Goal: Transaction & Acquisition: Purchase product/service

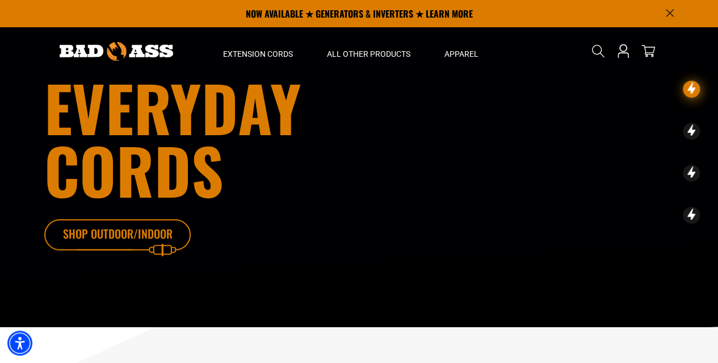
click at [117, 229] on icon at bounding box center [135, 237] width 148 height 37
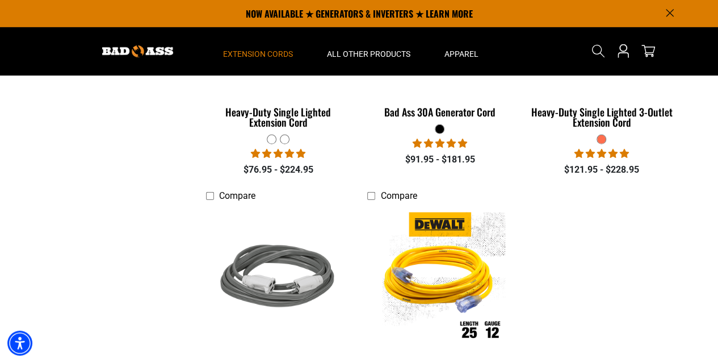
scroll to position [1533, 0]
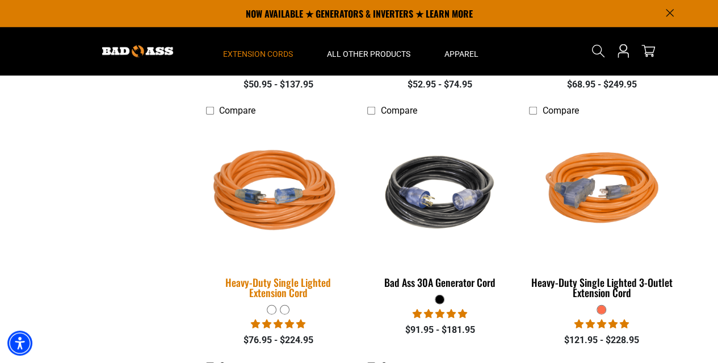
click at [277, 280] on div "Heavy-Duty Single Lighted Extension Cord" at bounding box center [278, 287] width 145 height 20
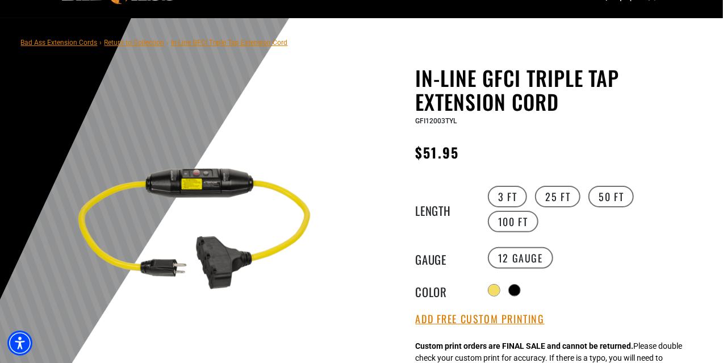
scroll to position [114, 0]
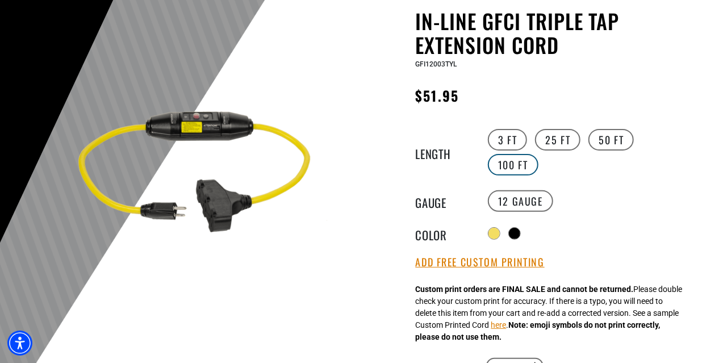
click at [507, 165] on label "100 FT" at bounding box center [513, 165] width 51 height 22
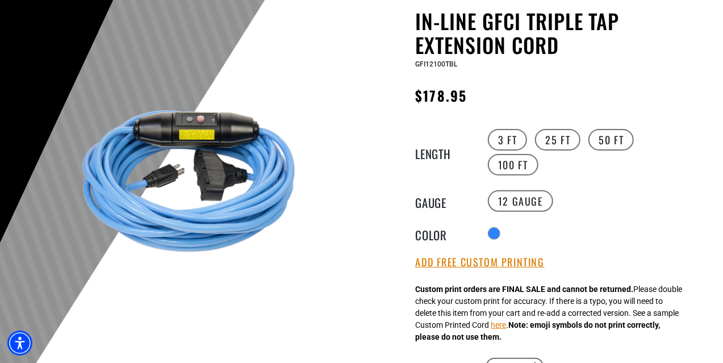
scroll to position [227, 0]
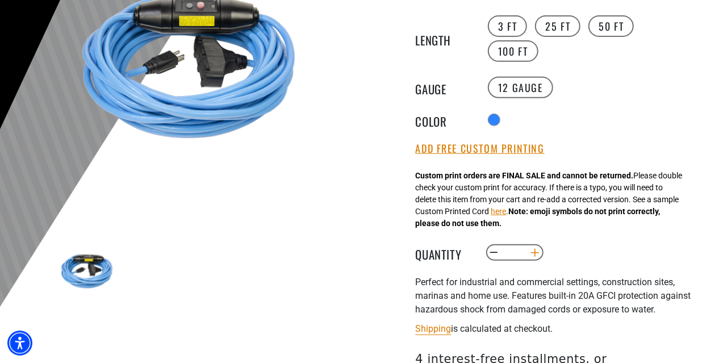
click at [536, 251] on button "Increase quantity for In-Line GFCI Triple Tap Extension Cord" at bounding box center [535, 252] width 18 height 19
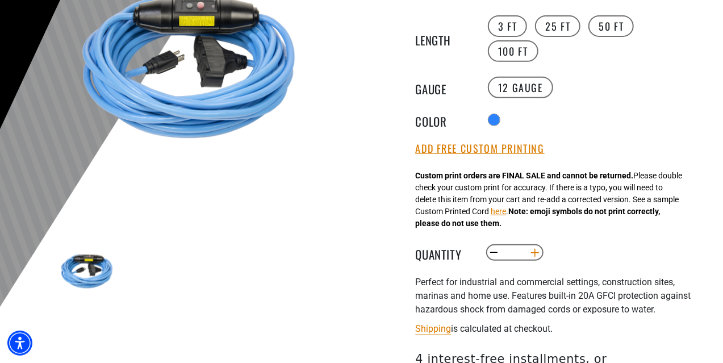
type input "*"
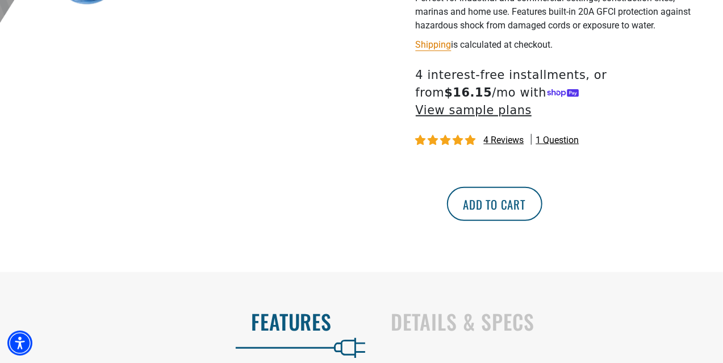
click at [542, 187] on button "Add to cart" at bounding box center [494, 204] width 95 height 34
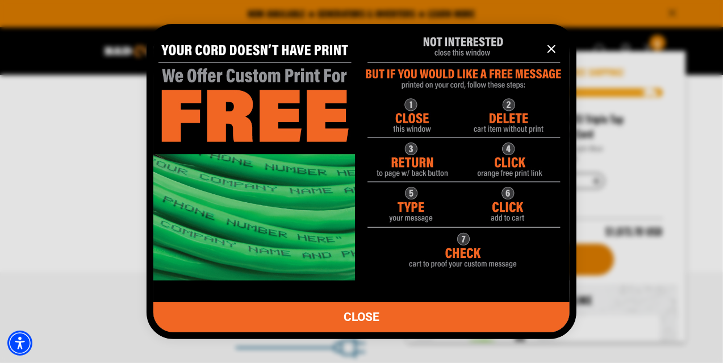
click at [554, 49] on icon "information" at bounding box center [552, 49] width 14 height 14
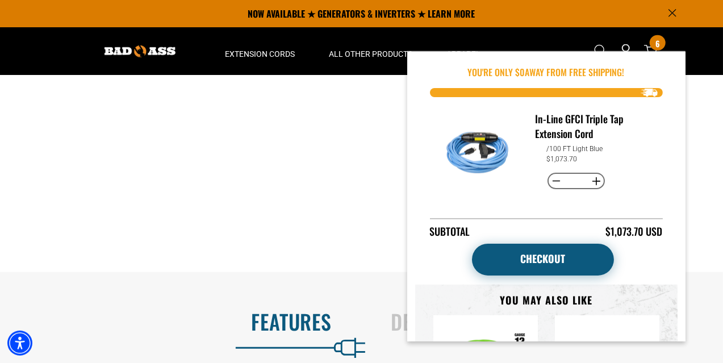
click at [546, 253] on link "Checkout" at bounding box center [543, 260] width 142 height 32
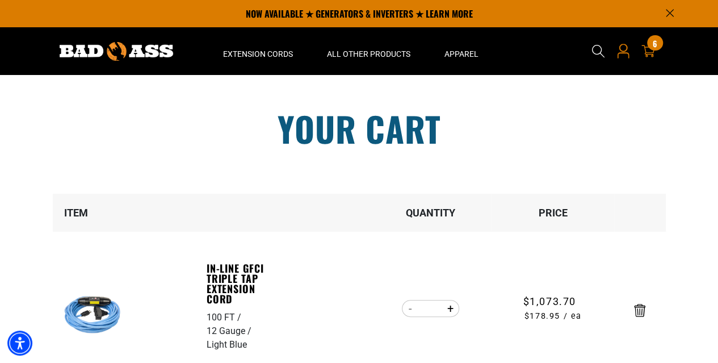
click at [622, 48] on icon "Open this option" at bounding box center [623, 51] width 15 height 15
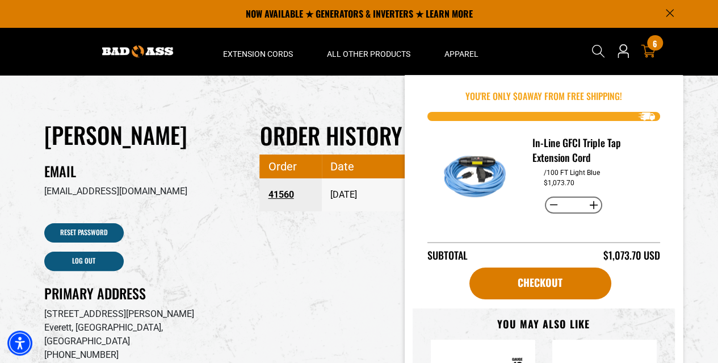
click at [653, 47] on span "6" at bounding box center [655, 43] width 5 height 9
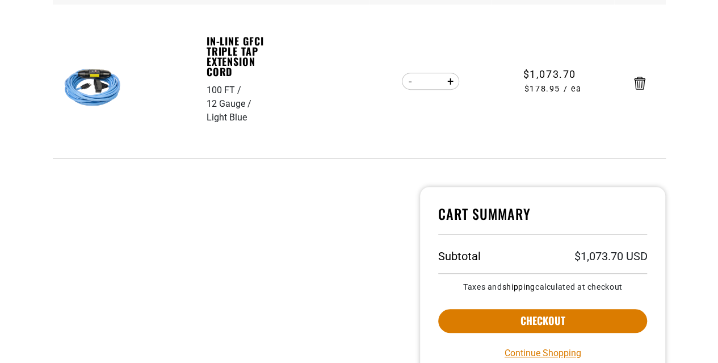
scroll to position [341, 0]
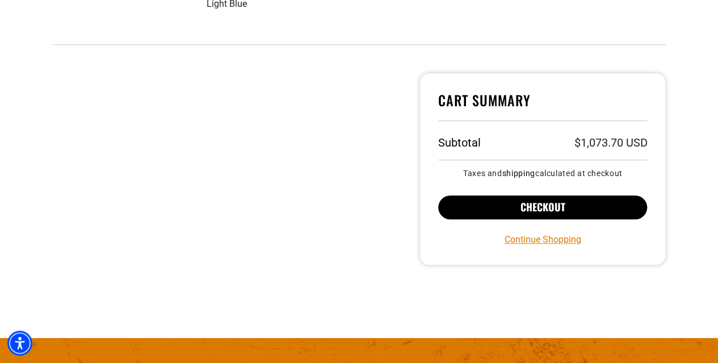
click at [530, 204] on button "Checkout" at bounding box center [543, 207] width 210 height 24
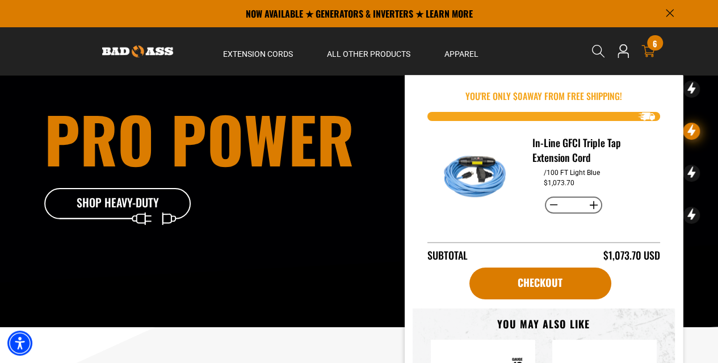
click at [647, 43] on div "6 6 items" at bounding box center [654, 42] width 15 height 15
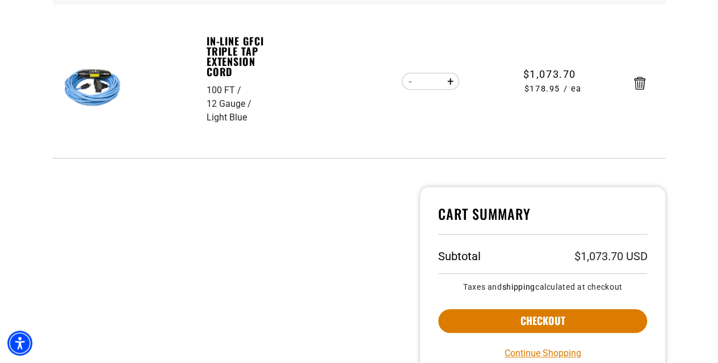
scroll to position [341, 0]
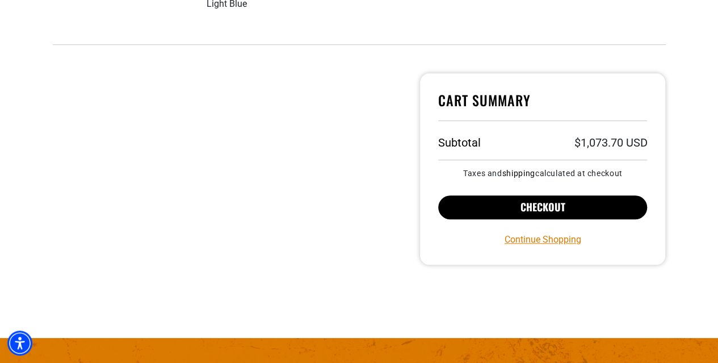
click at [499, 207] on button "Checkout" at bounding box center [543, 207] width 210 height 24
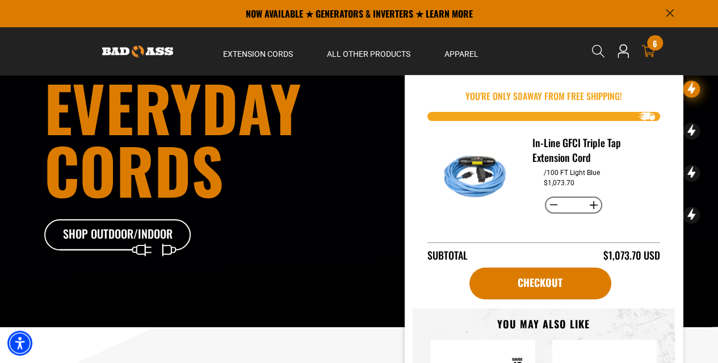
click at [654, 49] on div "6 6 items" at bounding box center [654, 42] width 15 height 15
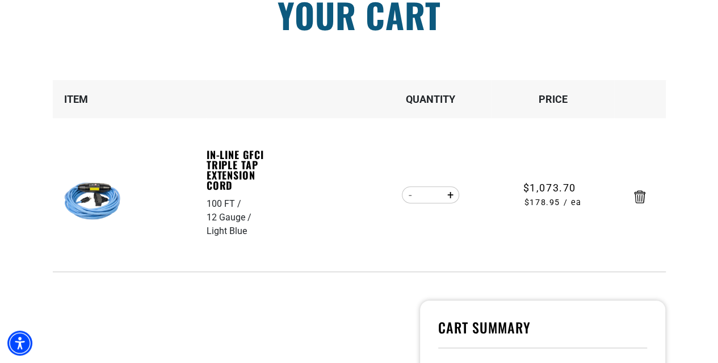
scroll to position [398, 0]
